Goal: Task Accomplishment & Management: Manage account settings

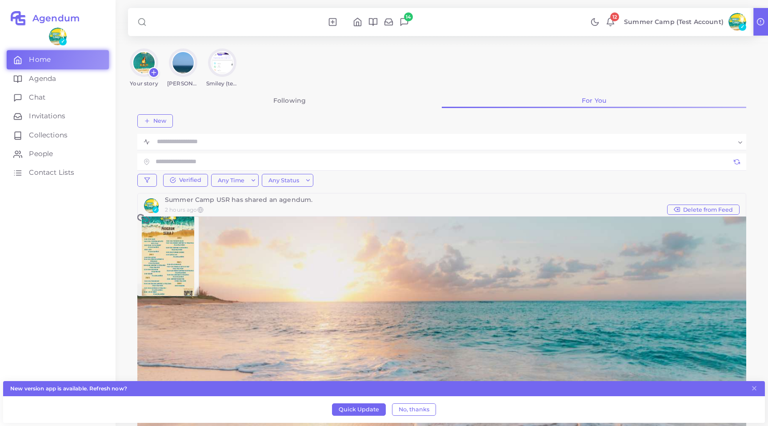
scroll to position [48, 0]
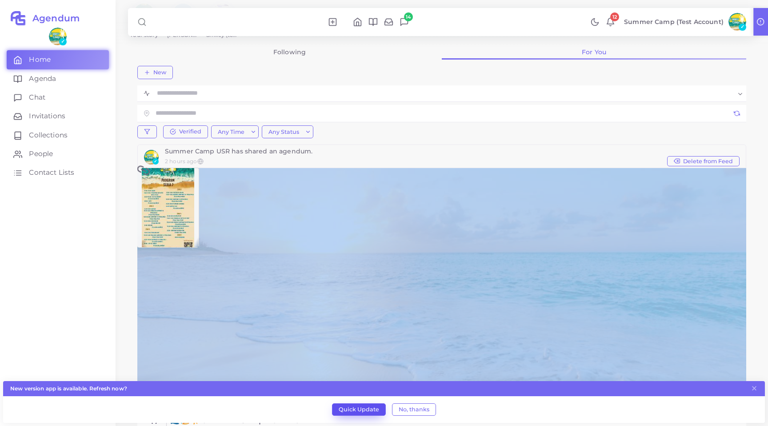
click at [345, 415] on button "Quick Update" at bounding box center [359, 409] width 54 height 12
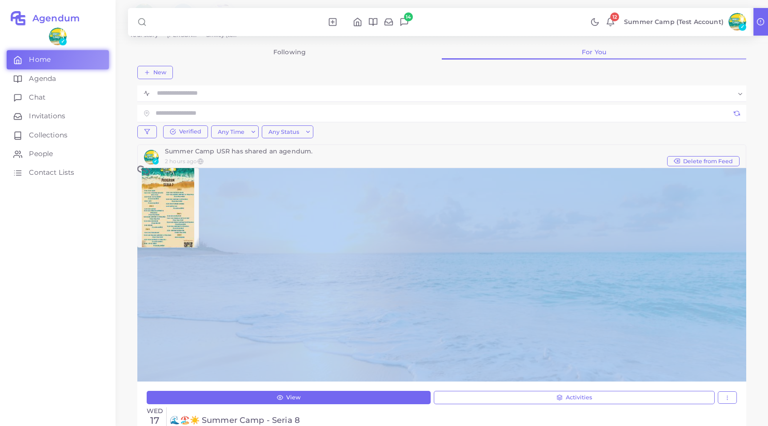
scroll to position [0, 0]
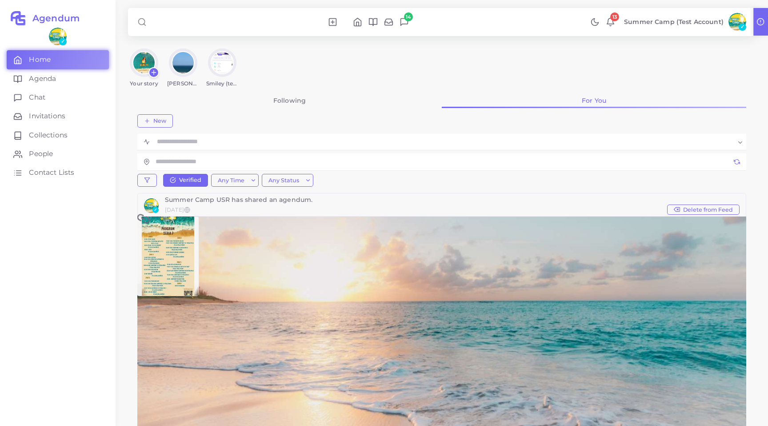
scroll to position [23, 0]
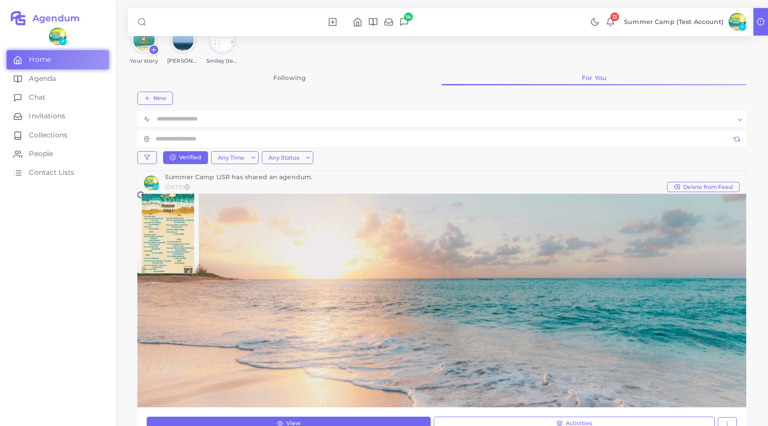
click at [360, 21] on icon at bounding box center [357, 21] width 9 height 9
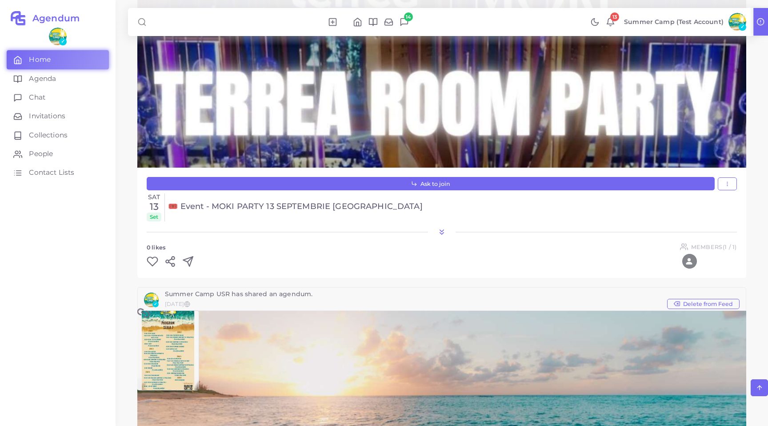
scroll to position [264, 0]
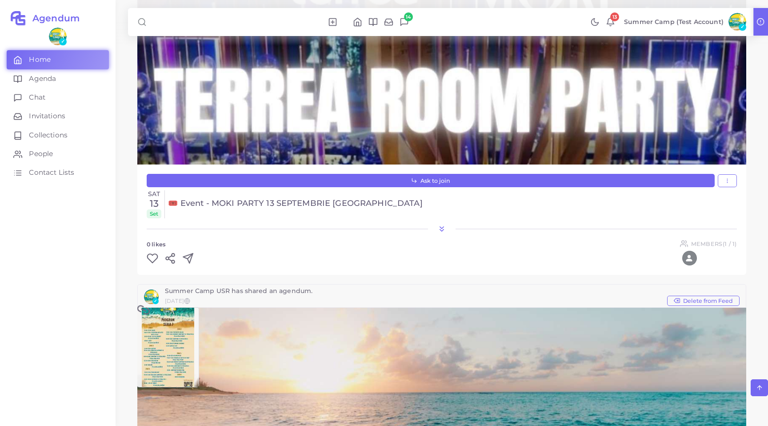
click at [155, 256] on icon at bounding box center [153, 258] width 12 height 12
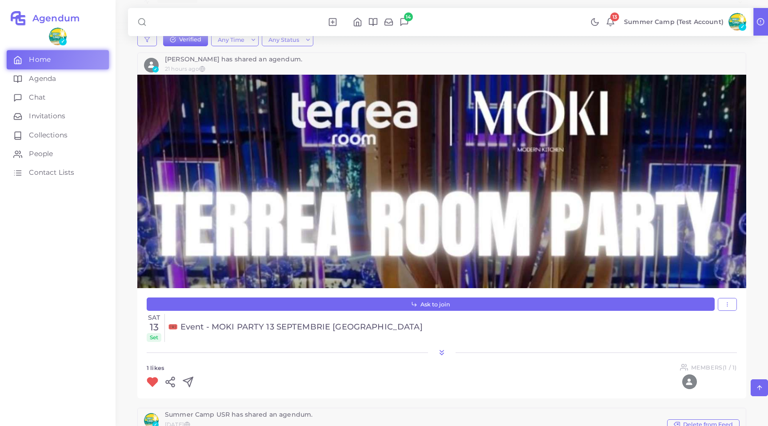
scroll to position [141, 0]
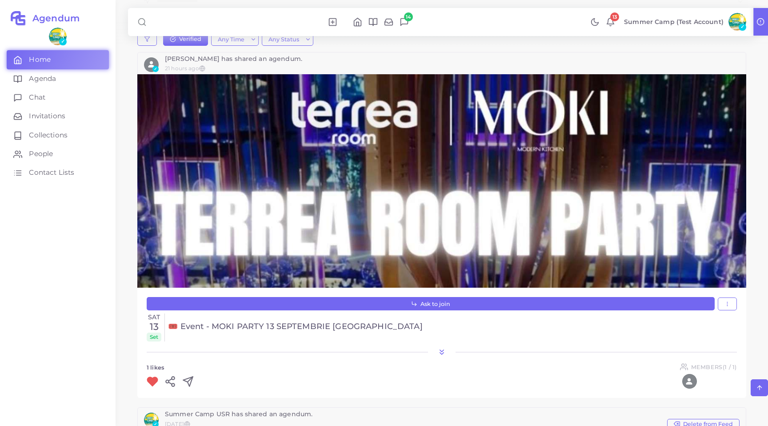
click at [442, 352] on icon at bounding box center [441, 352] width 9 height 9
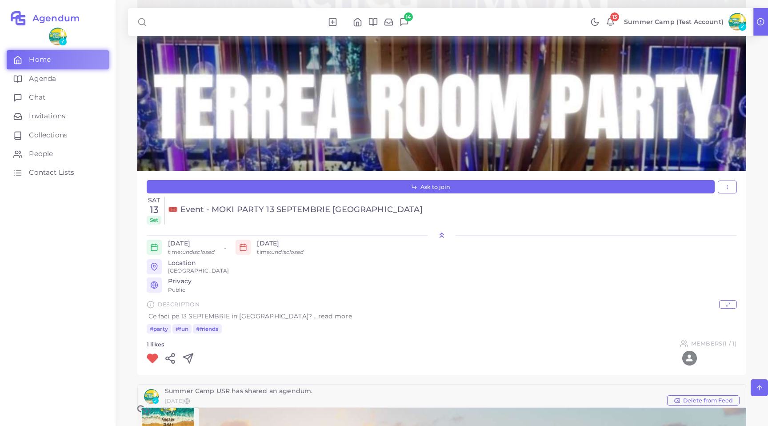
scroll to position [257, 0]
click at [318, 316] on span "read more" at bounding box center [335, 316] width 34 height 8
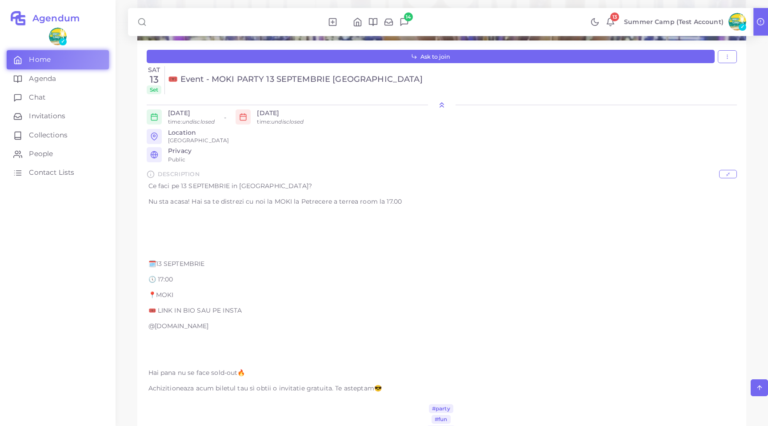
scroll to position [380, 0]
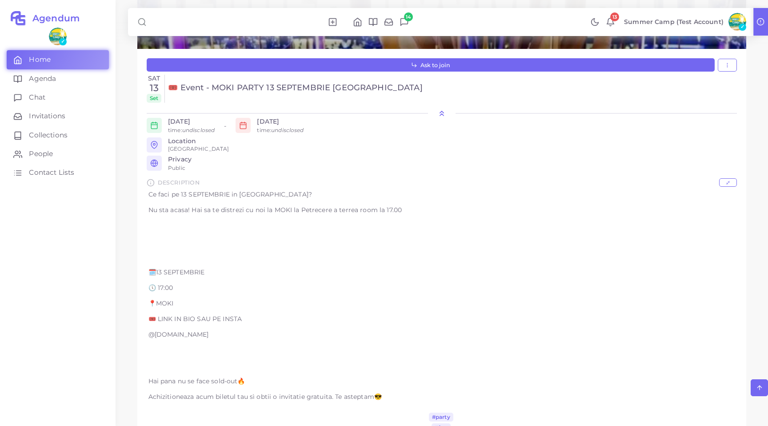
click at [441, 115] on icon at bounding box center [441, 113] width 9 height 9
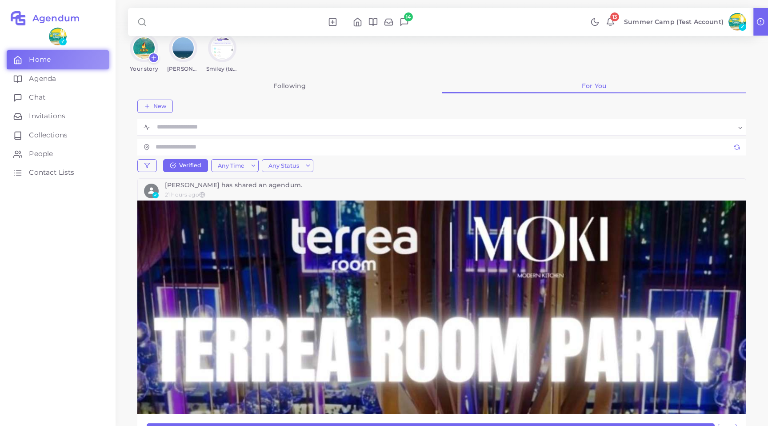
scroll to position [1, 0]
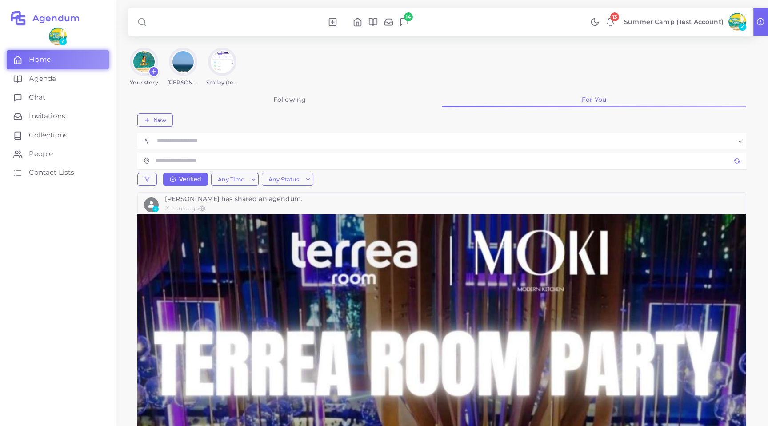
click at [733, 27] on img at bounding box center [737, 22] width 18 height 18
click at [696, 146] on span "Logout" at bounding box center [704, 141] width 23 height 9
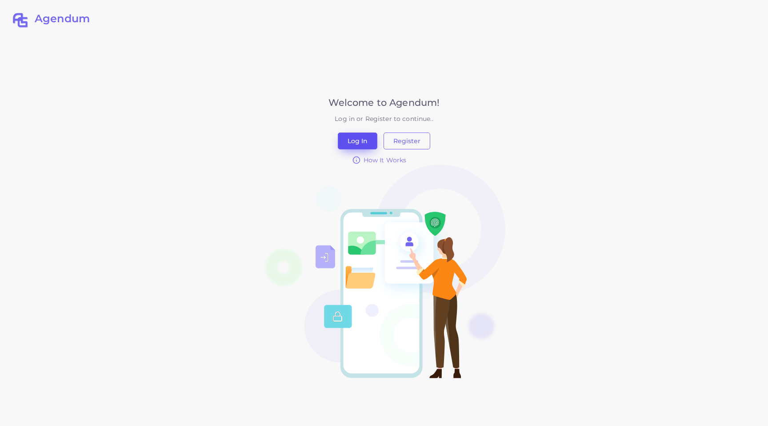
click at [356, 139] on button "Log In" at bounding box center [358, 140] width 40 height 17
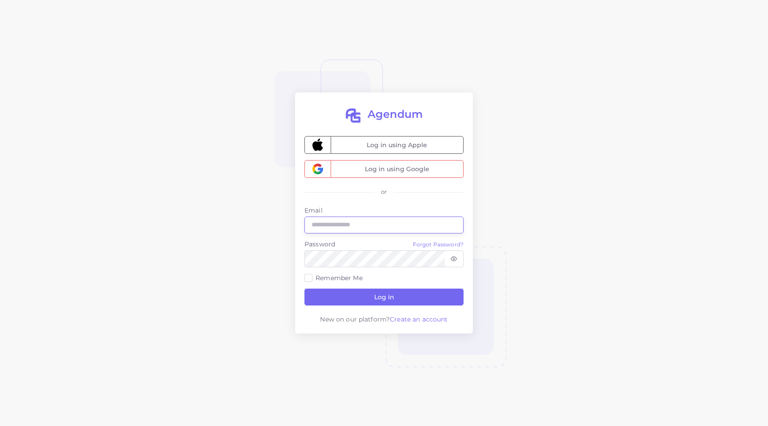
type input "**********"
click at [405, 169] on span "Log in using Google" at bounding box center [397, 168] width 132 height 17
